Goal: Transaction & Acquisition: Register for event/course

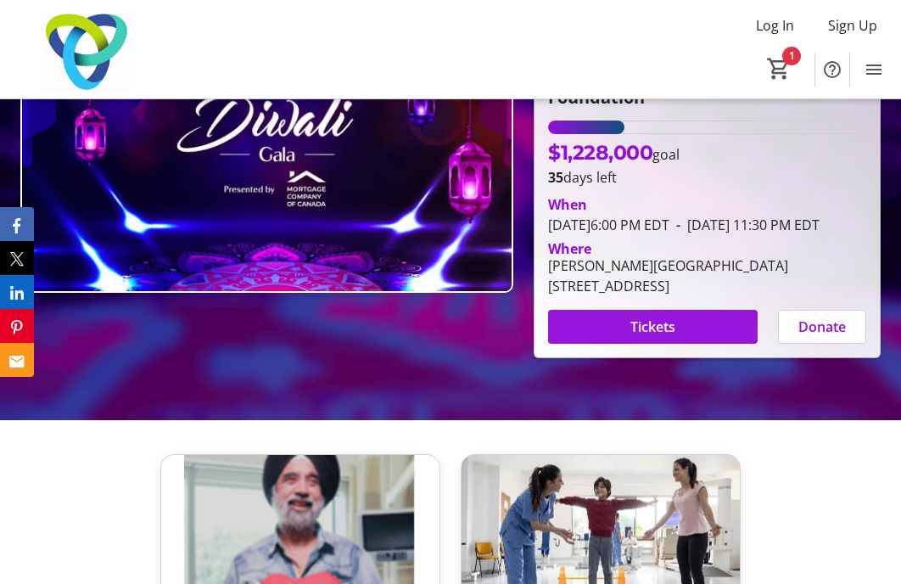
scroll to position [253, 0]
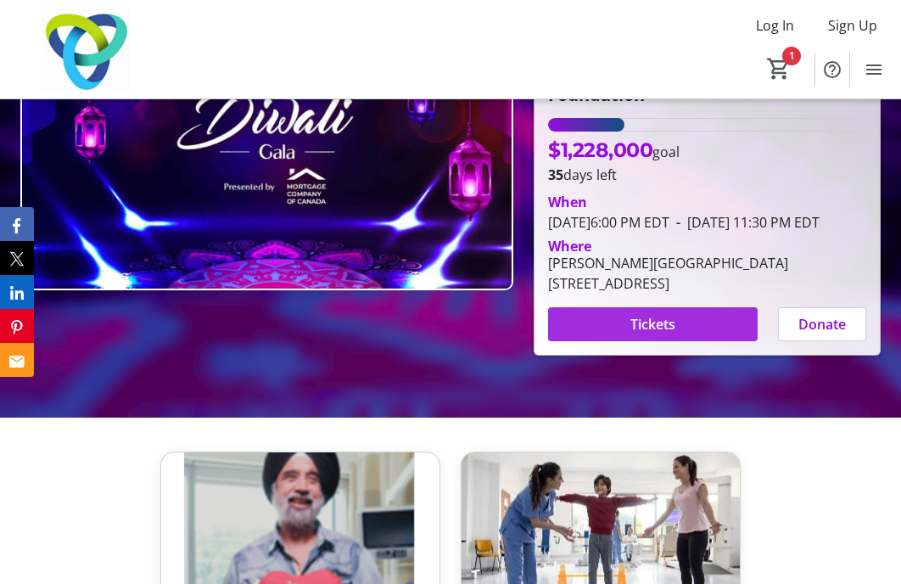
click at [631, 334] on span "Tickets" at bounding box center [653, 324] width 45 height 20
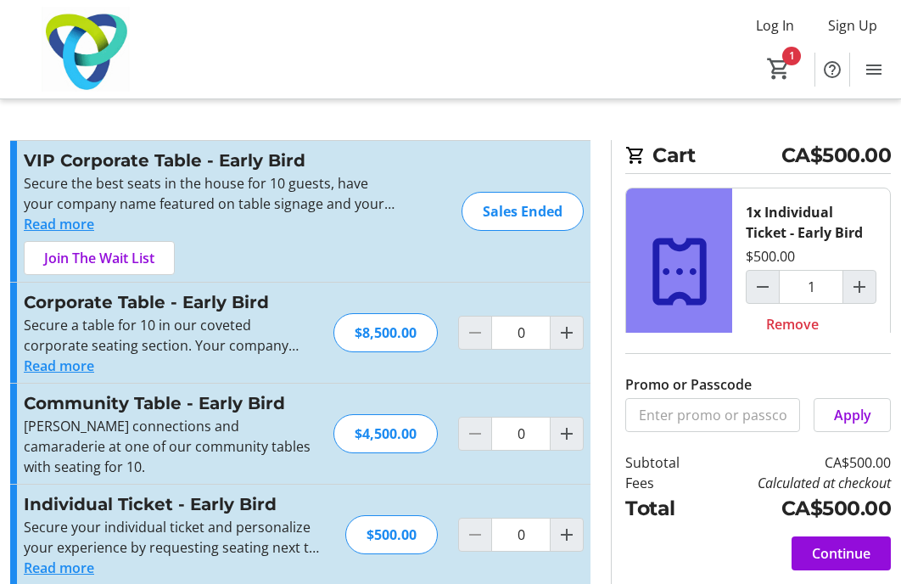
type input "1"
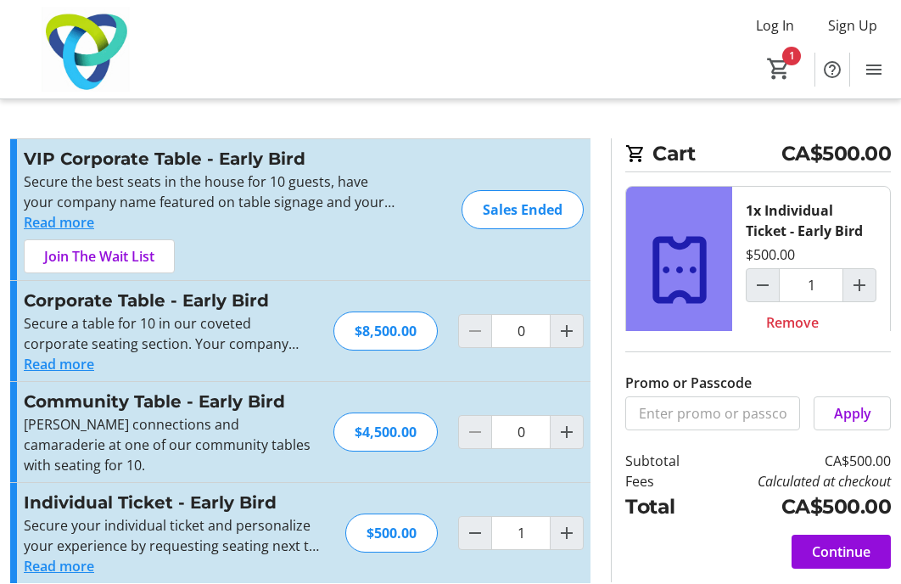
scroll to position [1, 0]
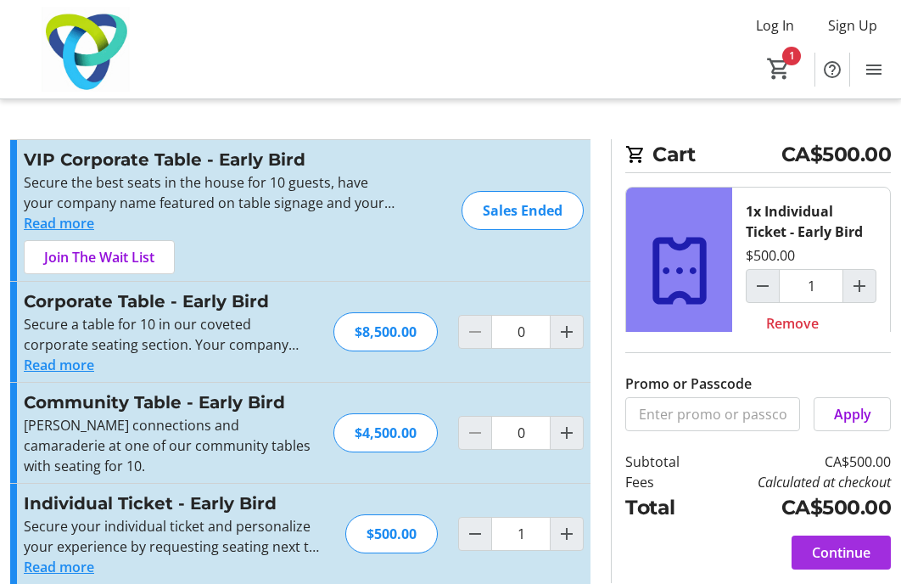
click at [834, 549] on span "Continue" at bounding box center [841, 552] width 59 height 20
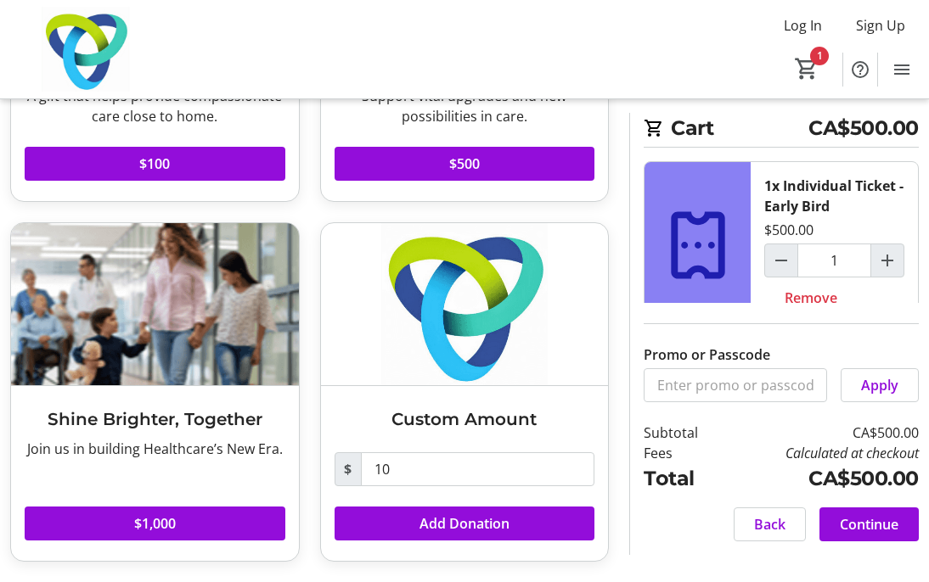
scroll to position [320, 0]
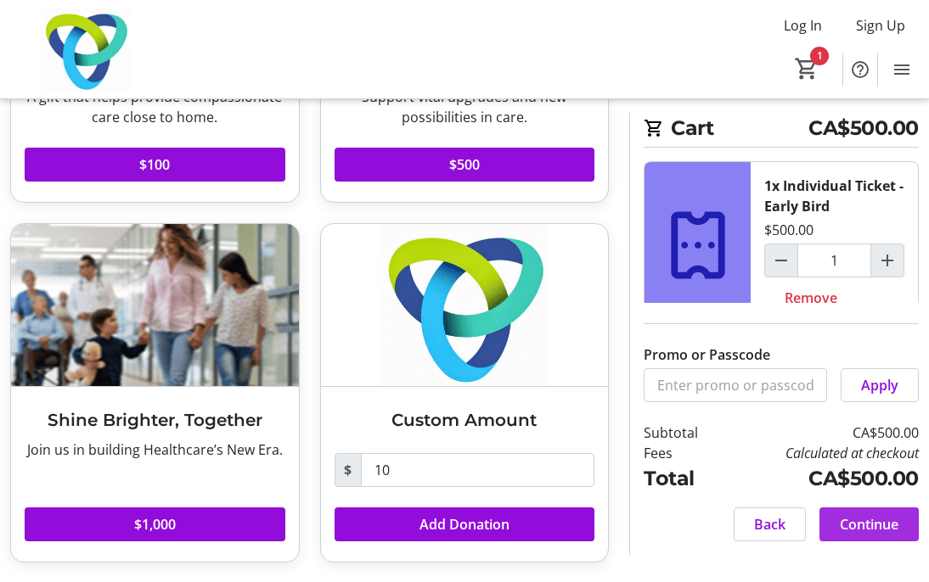
click at [868, 527] on span "Continue" at bounding box center [868, 524] width 59 height 20
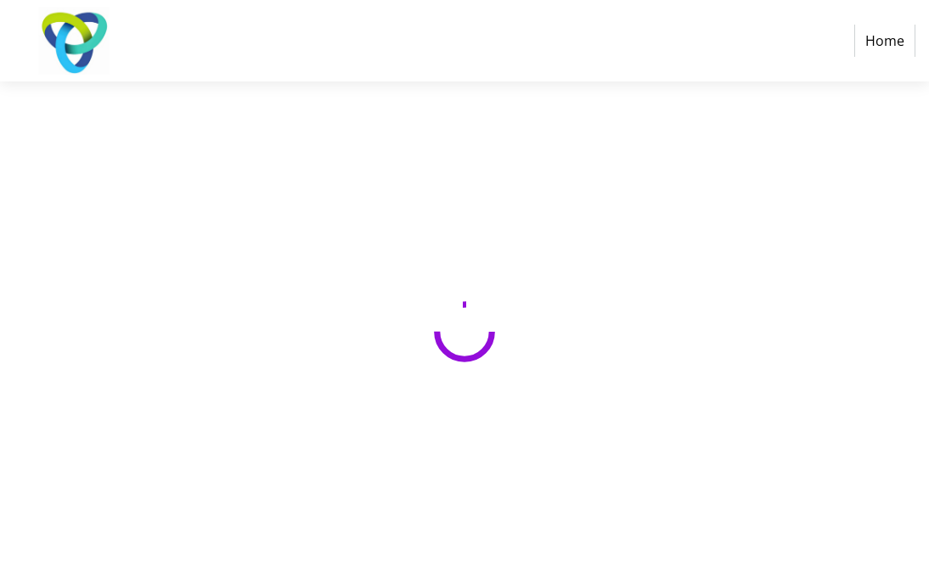
select select "CA"
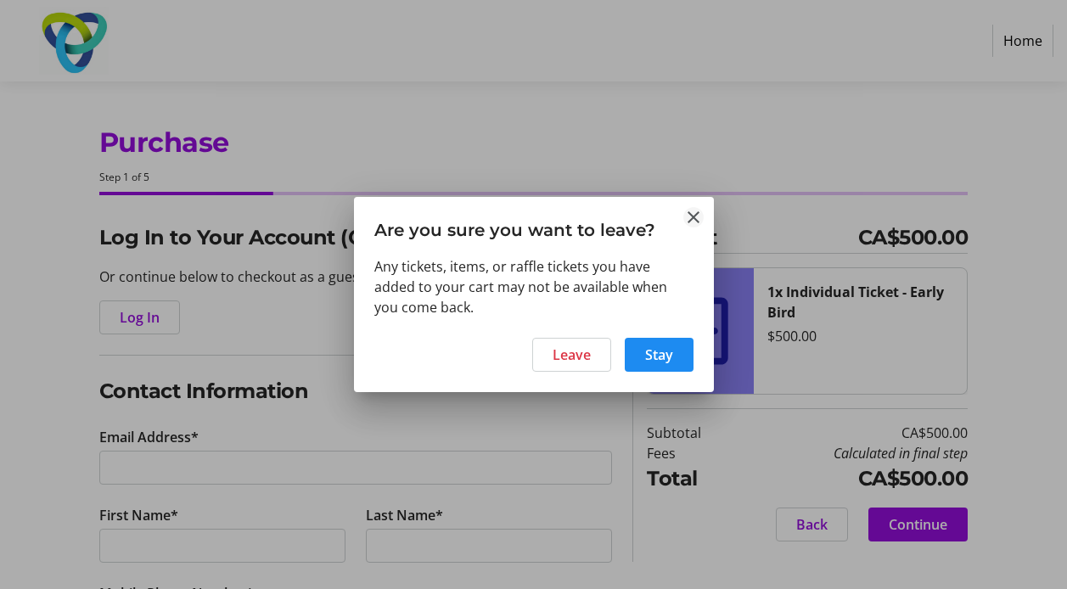
click at [692, 222] on mat-icon "Close" at bounding box center [693, 217] width 20 height 20
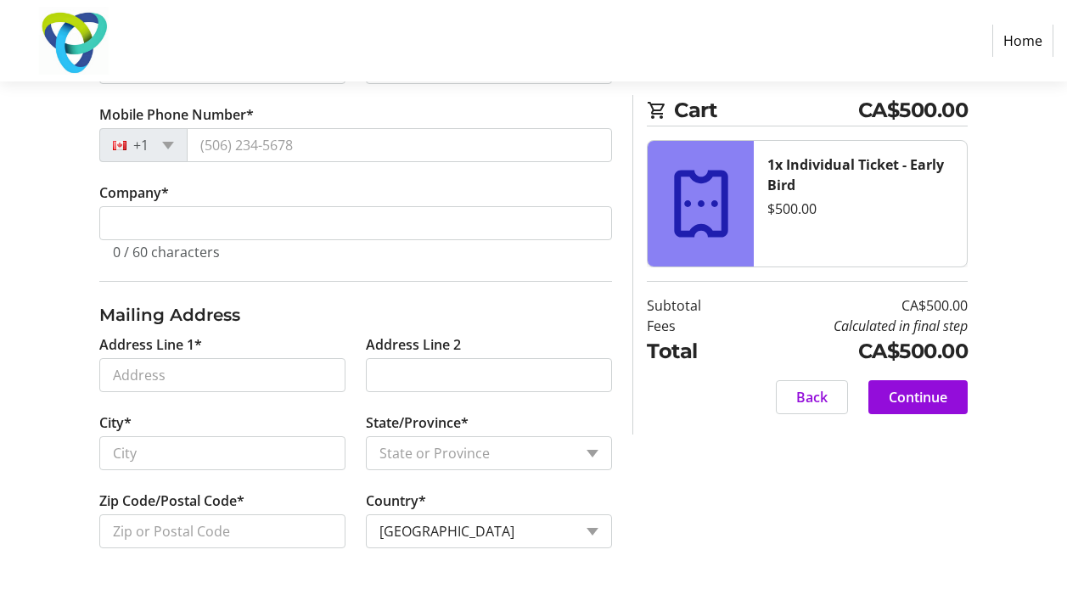
scroll to position [762, 0]
